Goal: Information Seeking & Learning: Compare options

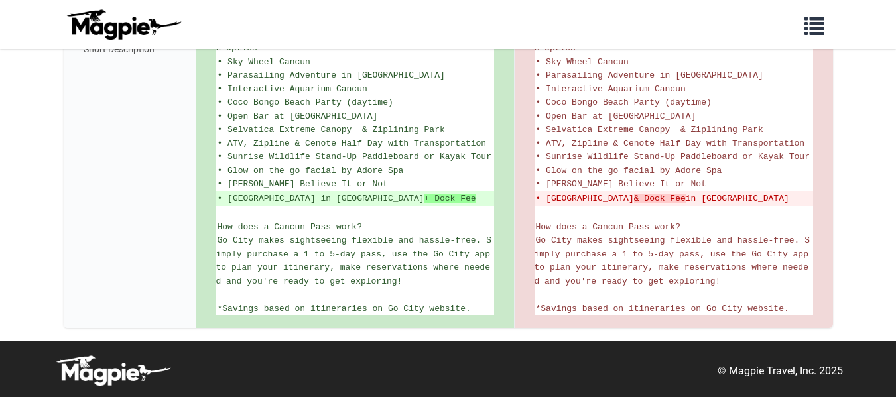
scroll to position [563, 0]
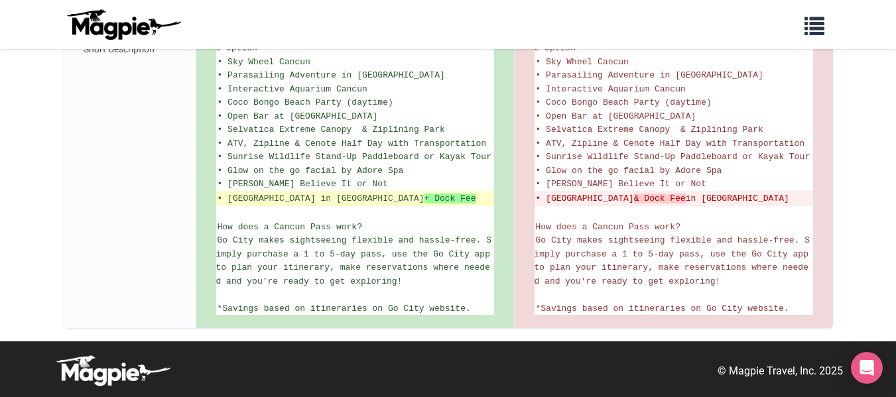
click at [422, 194] on ins "• Royal Garrafon Natural Reef Park in Isla Mujeres + Dock Fee" at bounding box center [355, 198] width 275 height 13
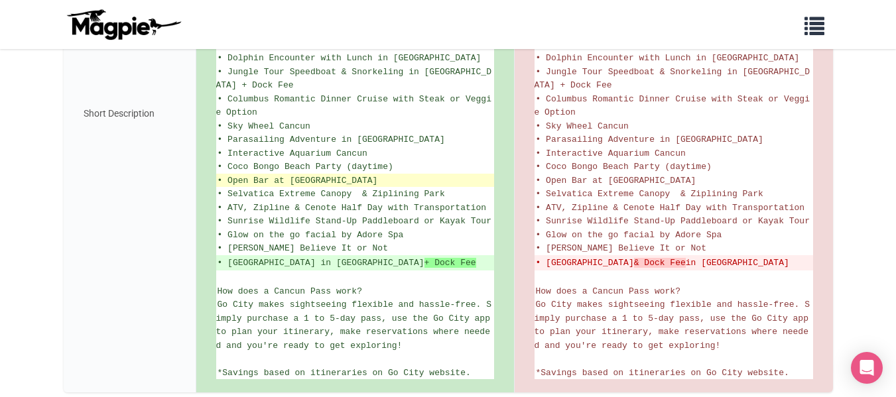
scroll to position [496, 0]
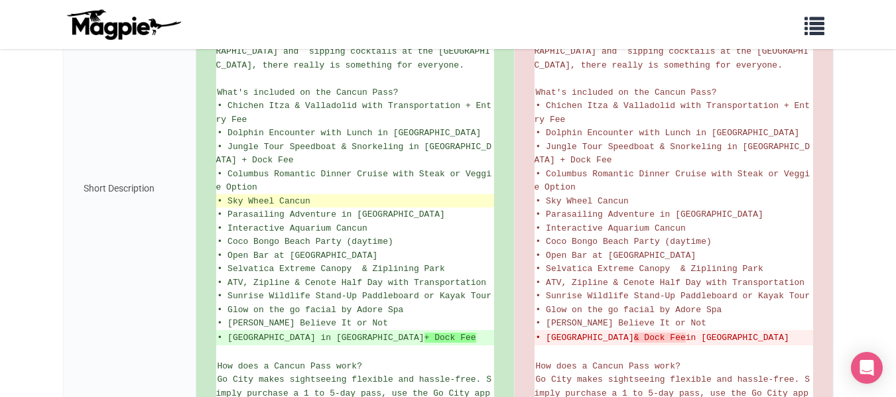
scroll to position [531, 0]
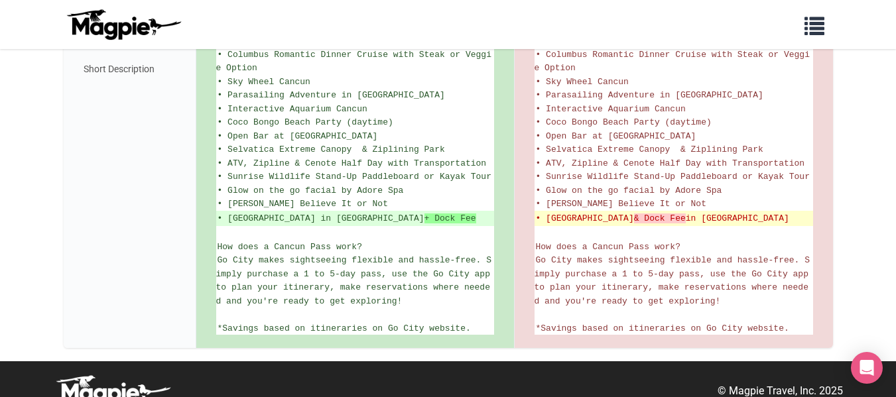
scroll to position [531, 0]
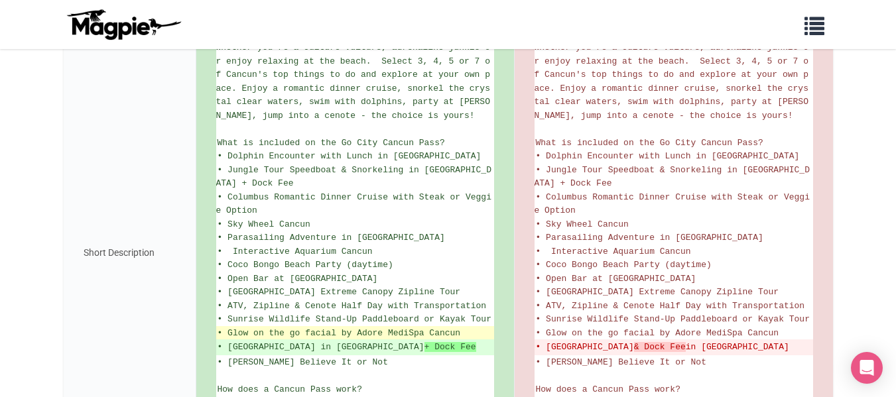
scroll to position [464, 0]
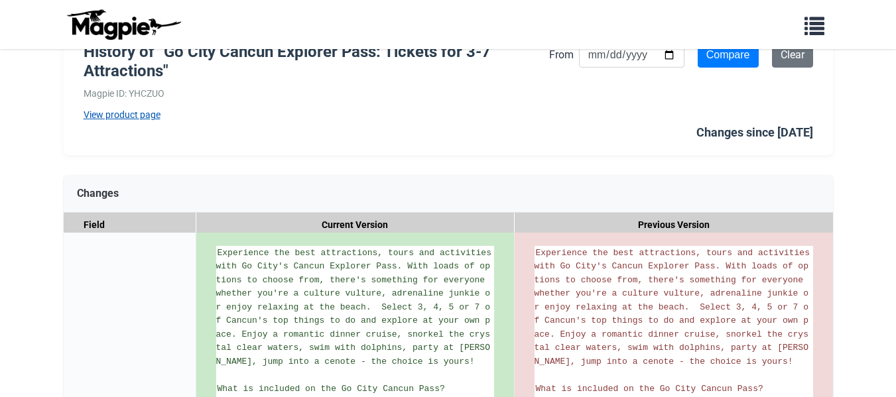
scroll to position [464, 0]
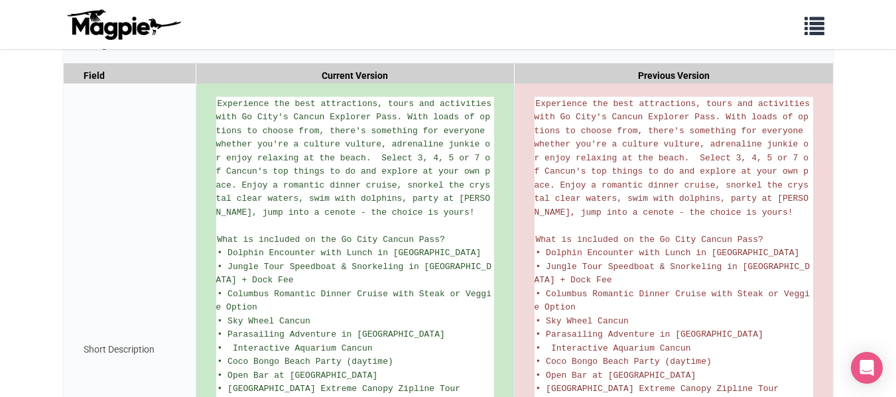
scroll to position [137, 0]
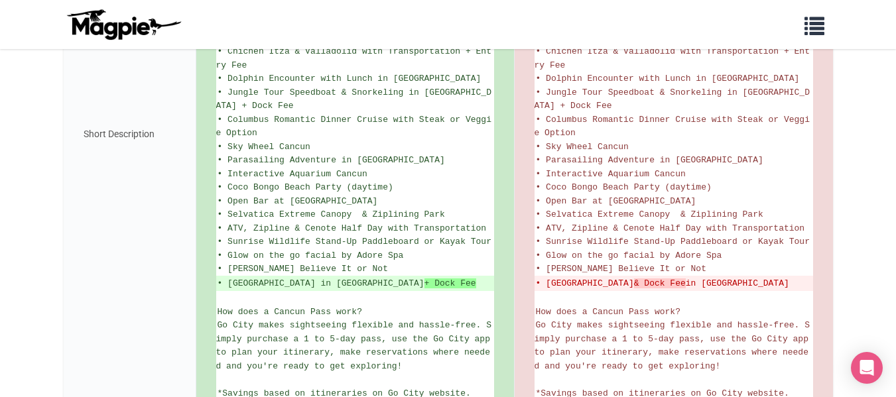
scroll to position [531, 0]
